Goal: Task Accomplishment & Management: Use online tool/utility

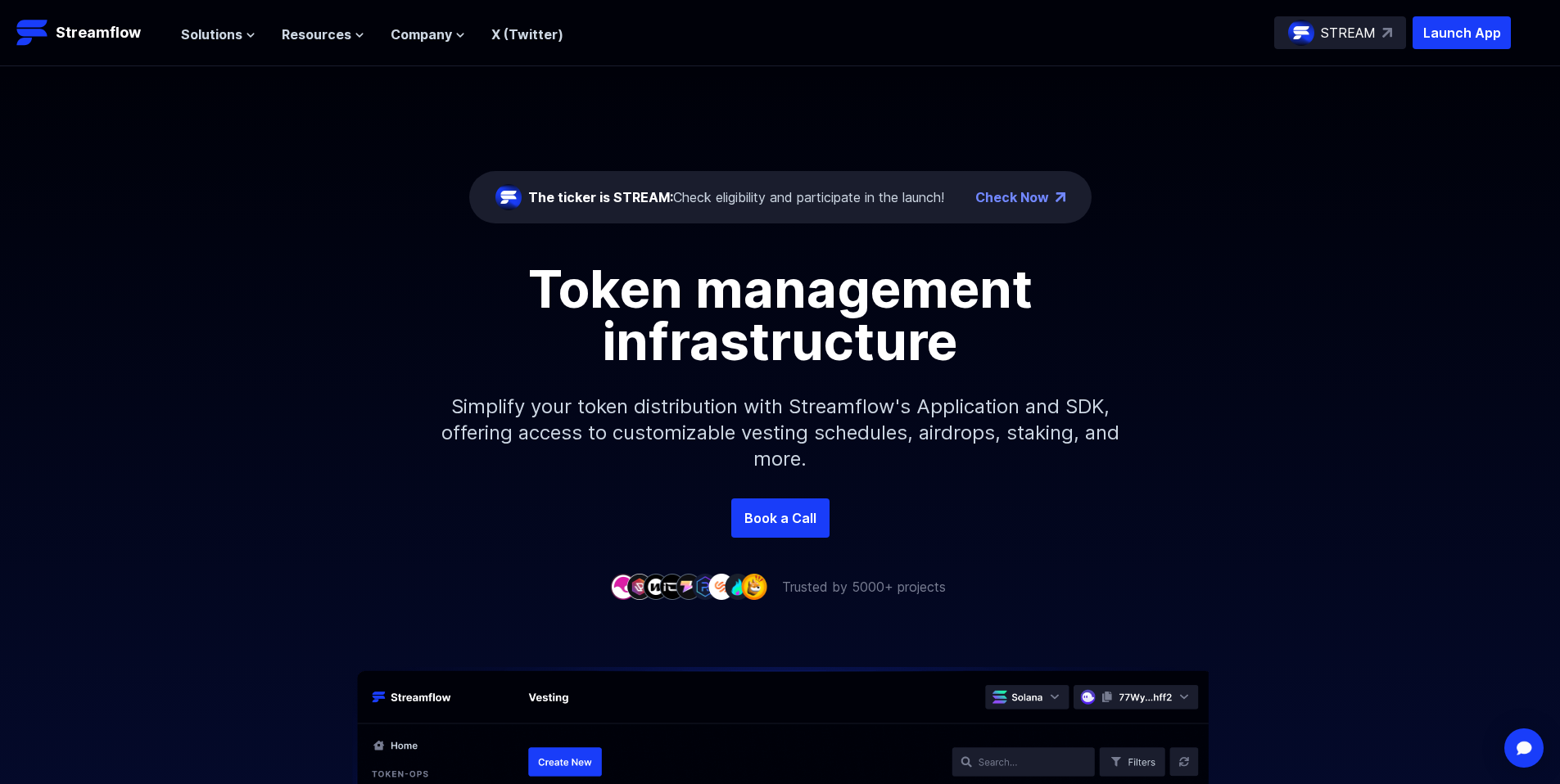
click at [1262, 471] on div "Token management infrastructure Simplify your token distribution with Streamflo…" at bounding box center [780, 380] width 1560 height 236
click at [249, 42] on button "Solutions" at bounding box center [218, 34] width 75 height 19
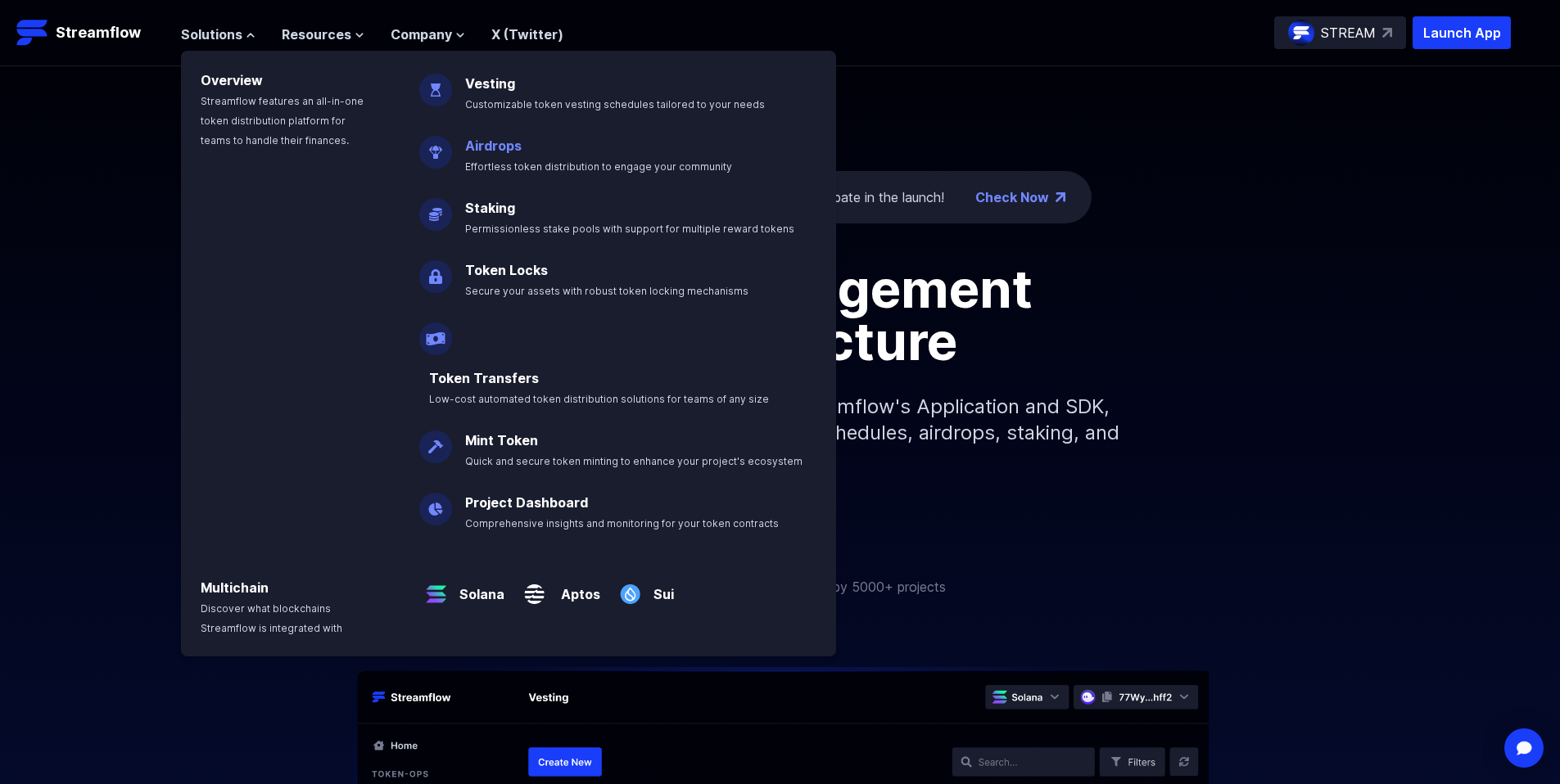
click at [506, 164] on span "Effortless token distribution to engage your community" at bounding box center [599, 167] width 267 height 12
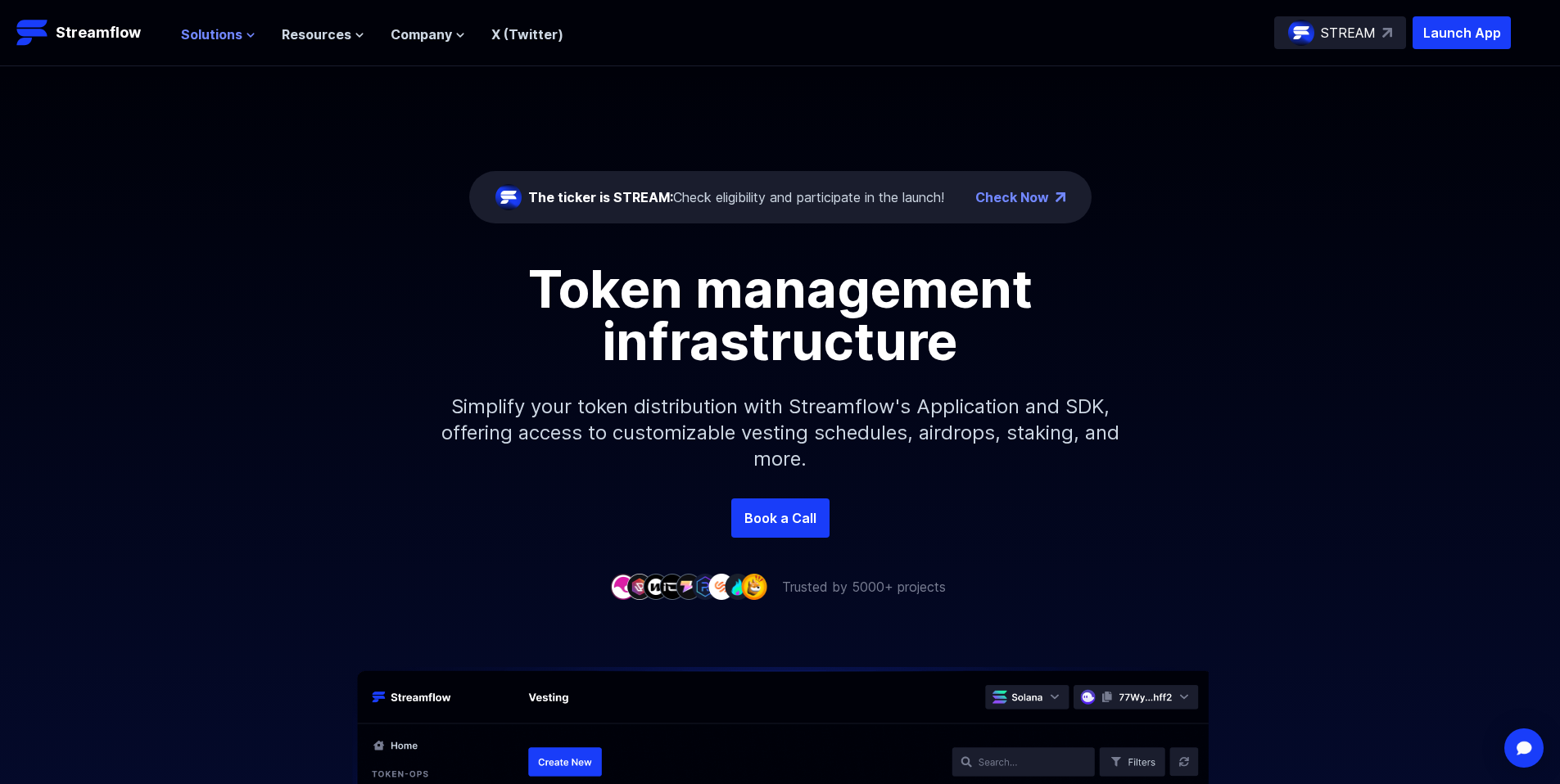
click at [228, 33] on span "Solutions" at bounding box center [212, 34] width 61 height 19
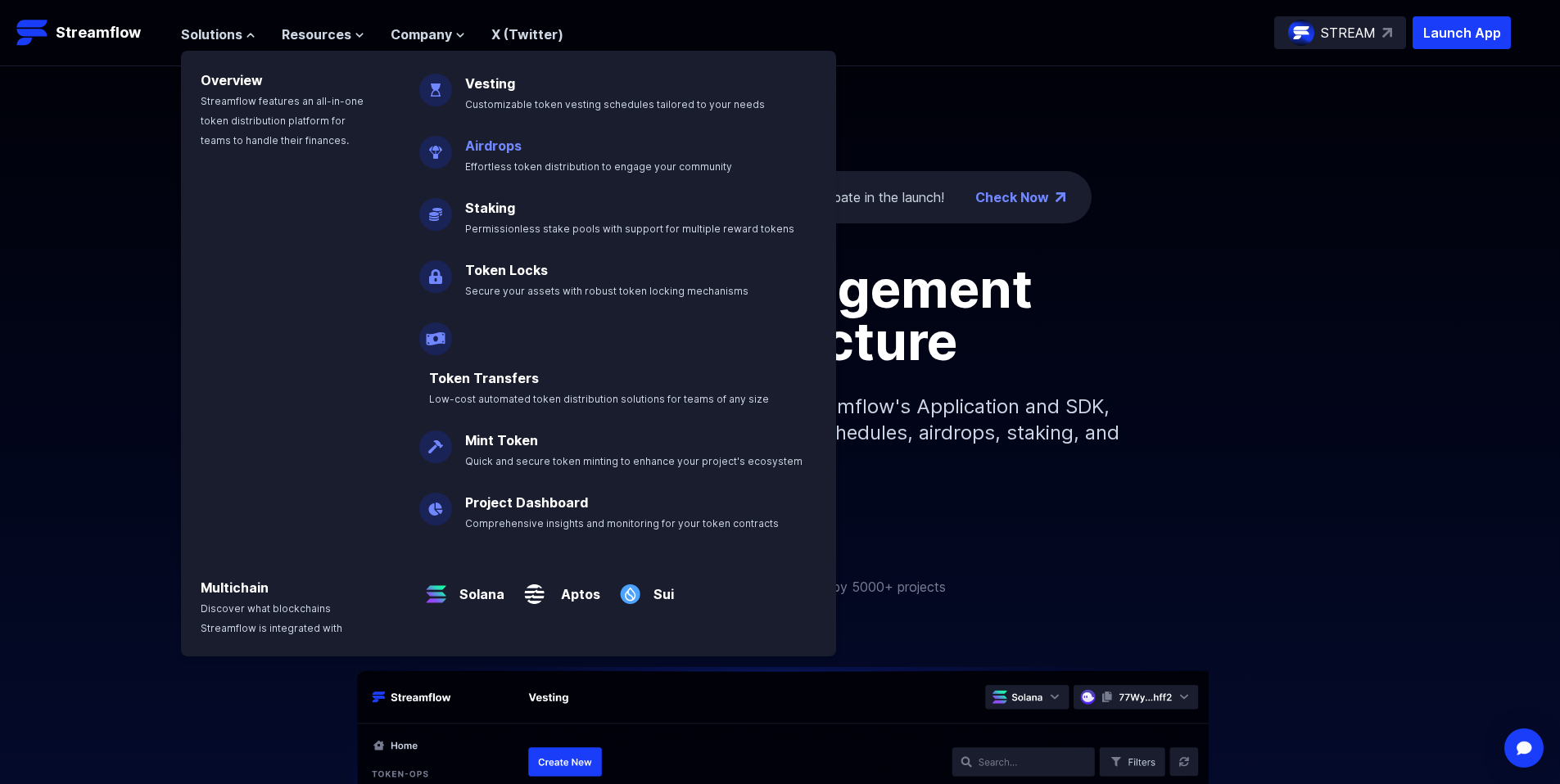
click at [496, 142] on link "Airdrops" at bounding box center [494, 146] width 56 height 17
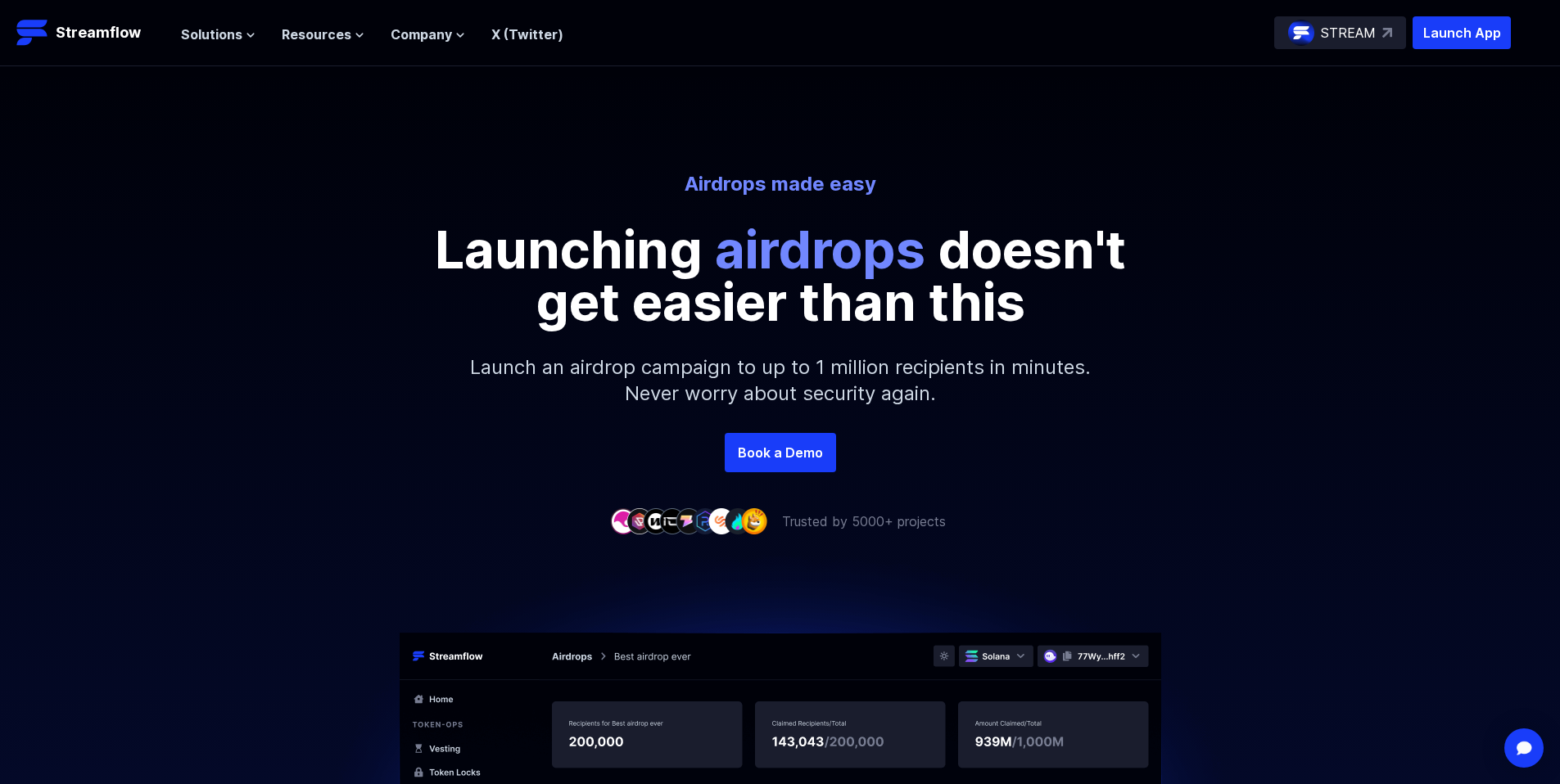
click at [1432, 152] on div "Airdrops made easy Launching airdrops doesn't get easier than this Launch an ai…" at bounding box center [780, 250] width 1560 height 367
click at [1459, 32] on p "Launch App" at bounding box center [1462, 32] width 98 height 32
